Goal: Transaction & Acquisition: Purchase product/service

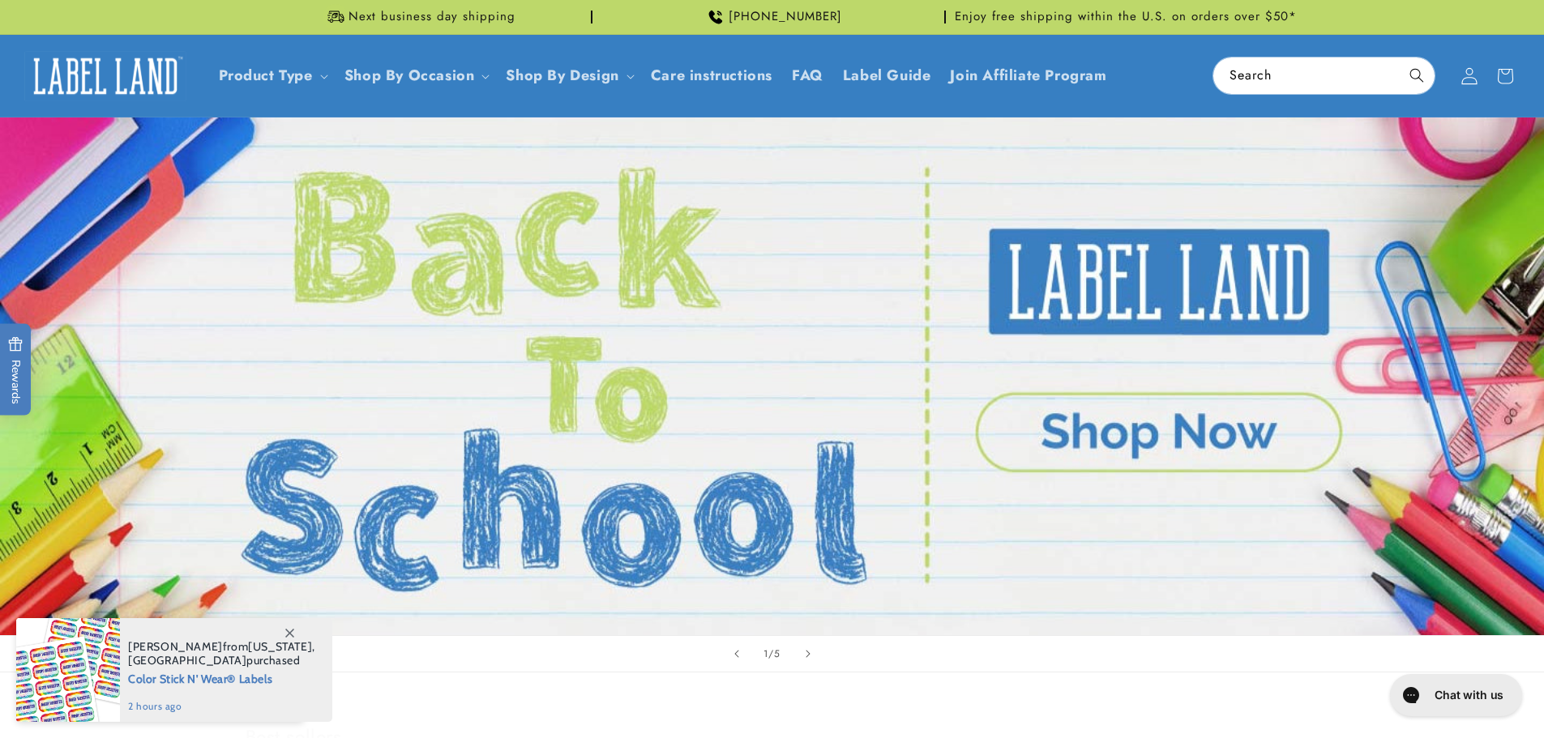
click at [1473, 79] on icon at bounding box center [1469, 75] width 17 height 17
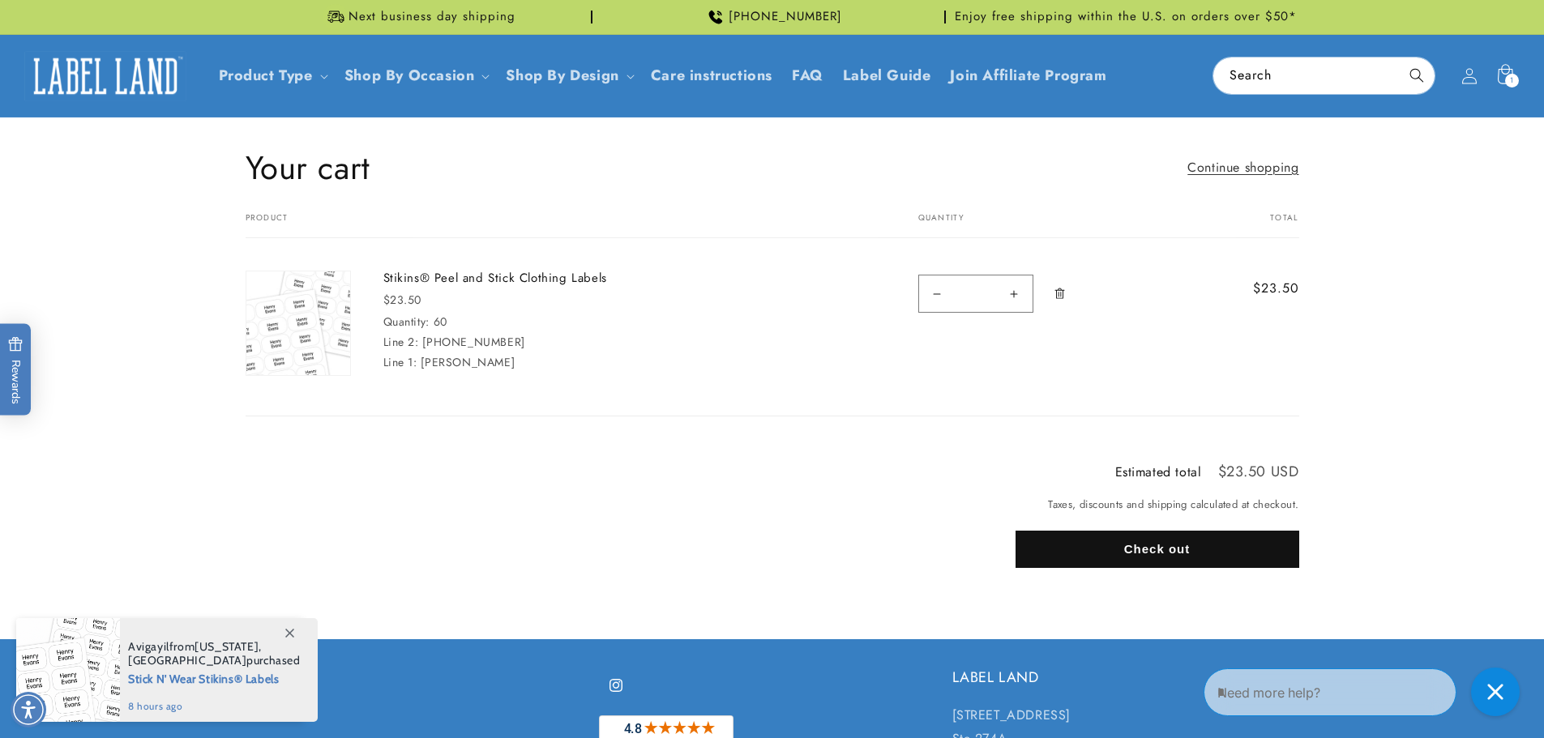
click at [1165, 551] on button "Check out" at bounding box center [1158, 549] width 284 height 37
